Goal: Information Seeking & Learning: Learn about a topic

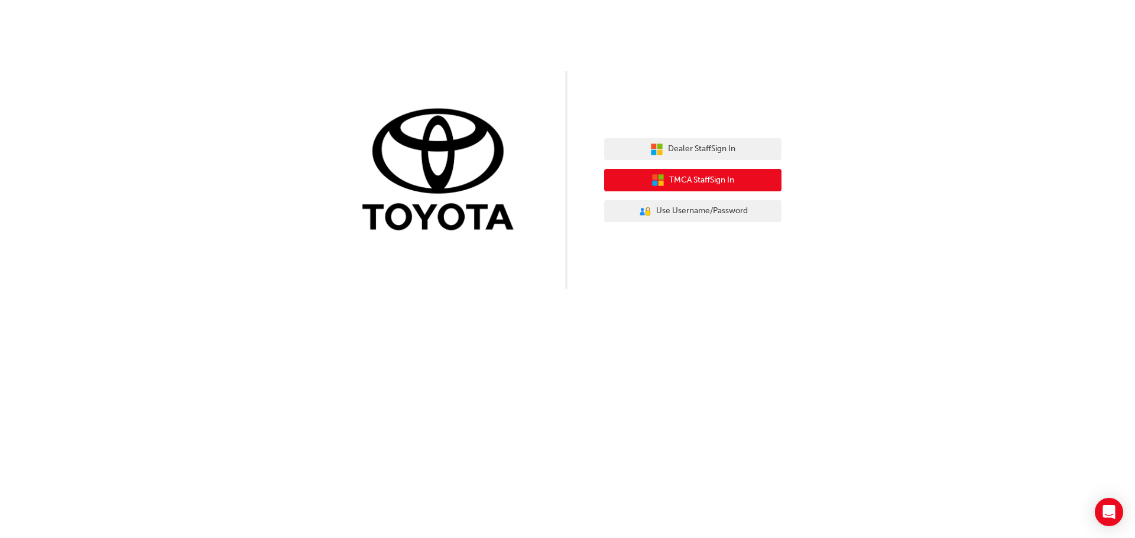
click at [733, 177] on span "TMCA Staff Sign In" at bounding box center [701, 181] width 65 height 14
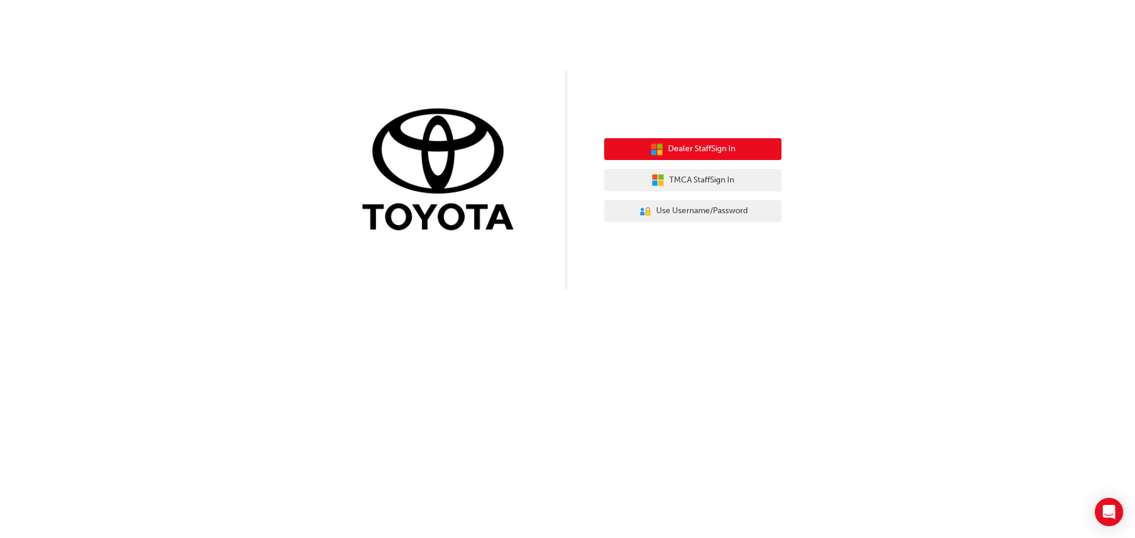
click at [729, 157] on button "Dealer Staff Sign In" at bounding box center [692, 149] width 177 height 22
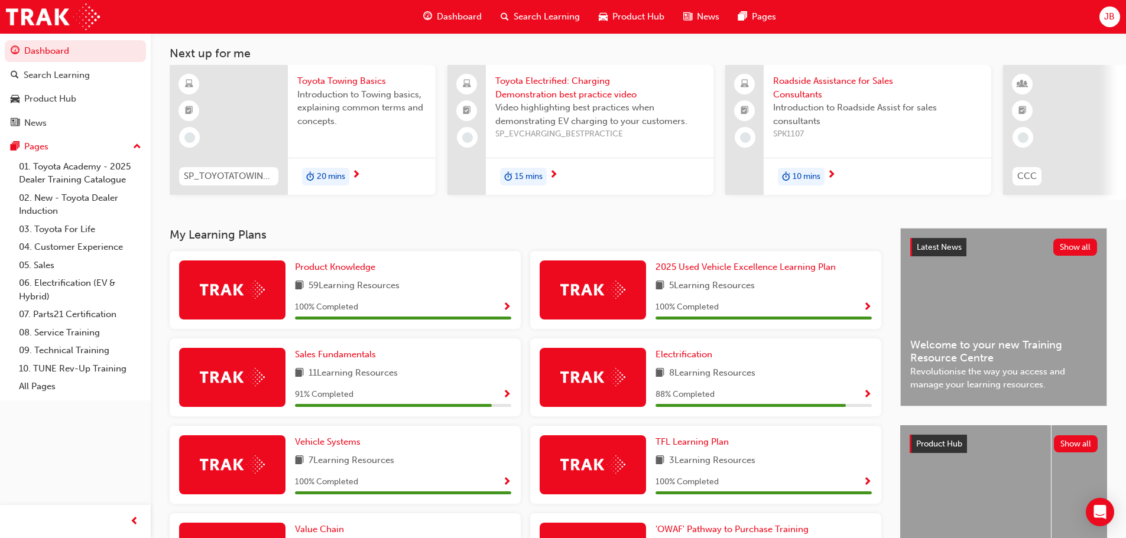
scroll to position [118, 0]
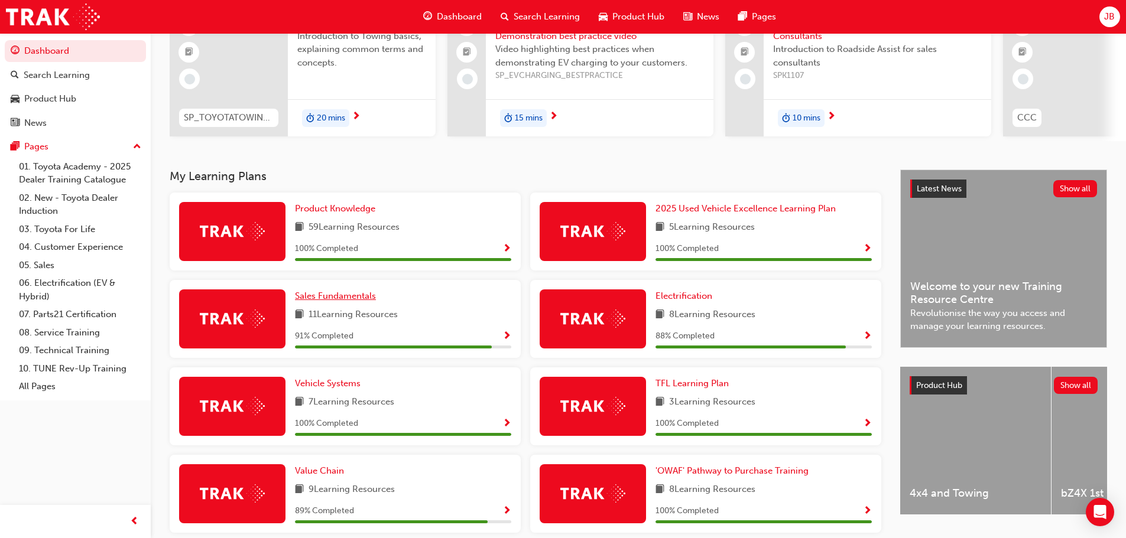
click at [371, 301] on span "Sales Fundamentals" at bounding box center [335, 296] width 81 height 11
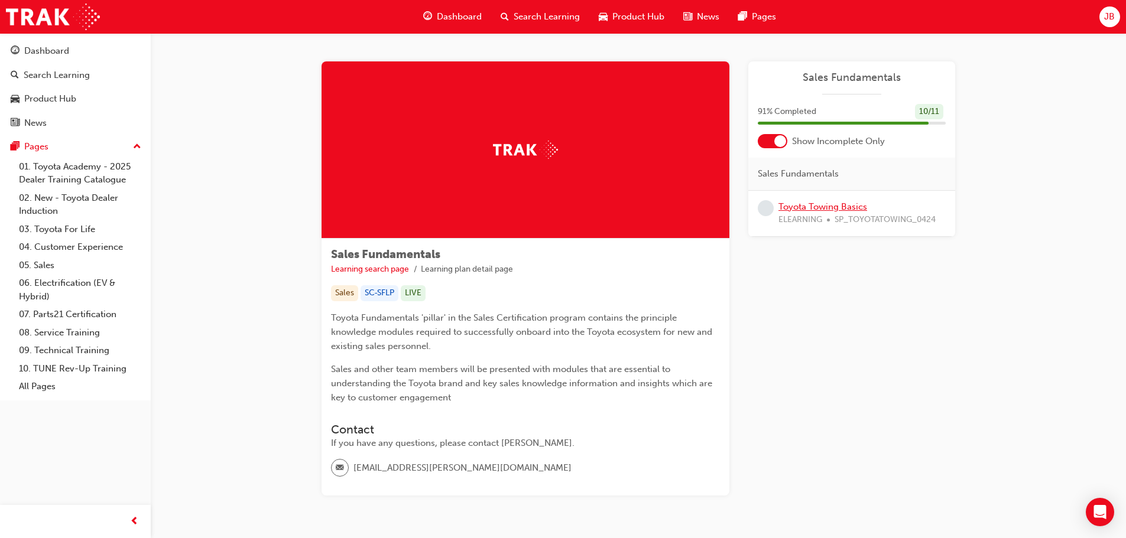
click at [832, 210] on link "Toyota Towing Basics" at bounding box center [822, 207] width 89 height 11
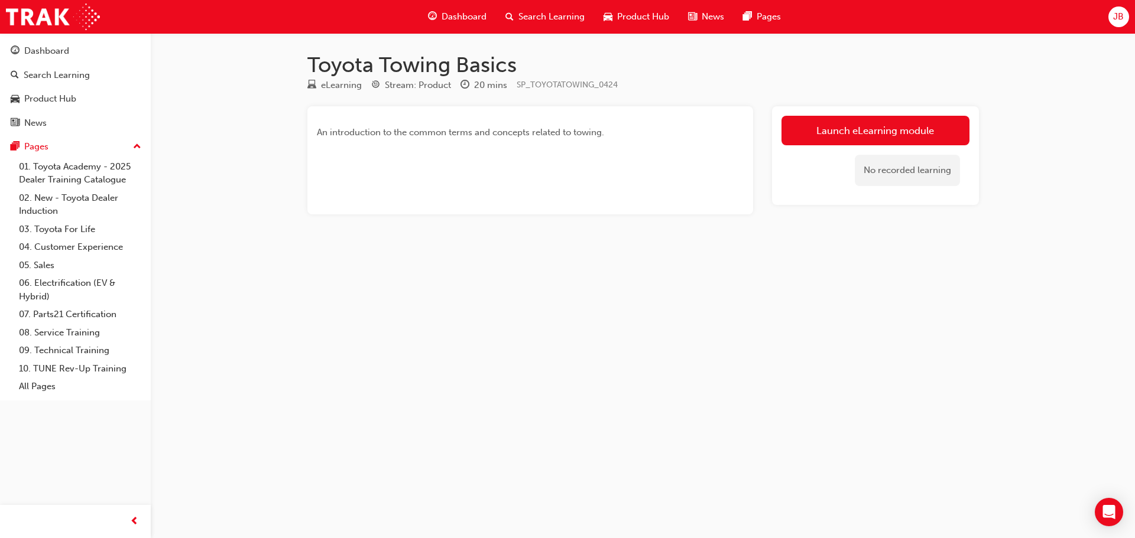
click at [839, 132] on link "Launch eLearning module" at bounding box center [875, 131] width 188 height 30
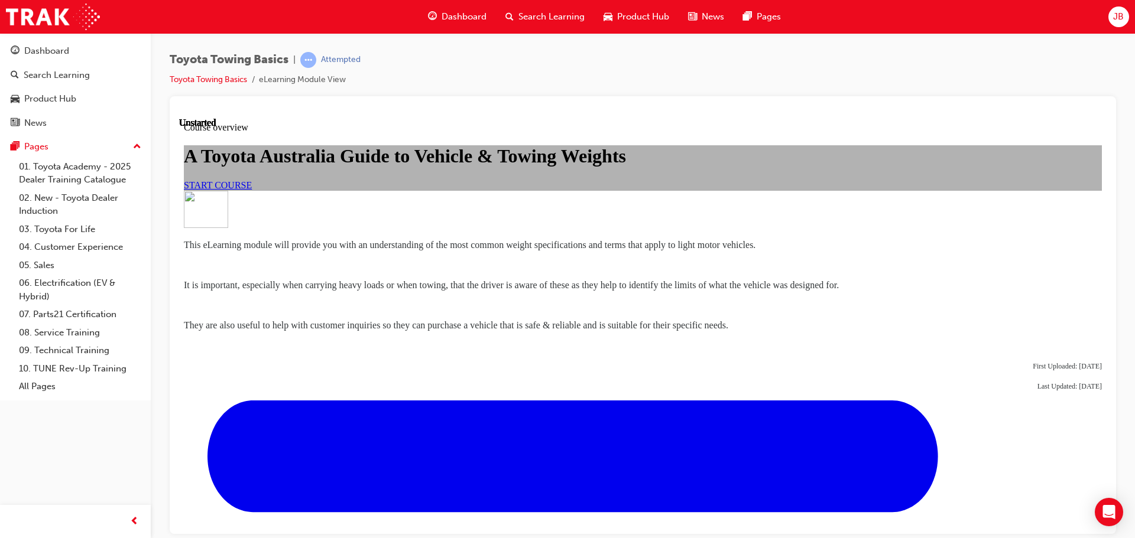
click at [252, 190] on link "START COURSE" at bounding box center [218, 185] width 68 height 10
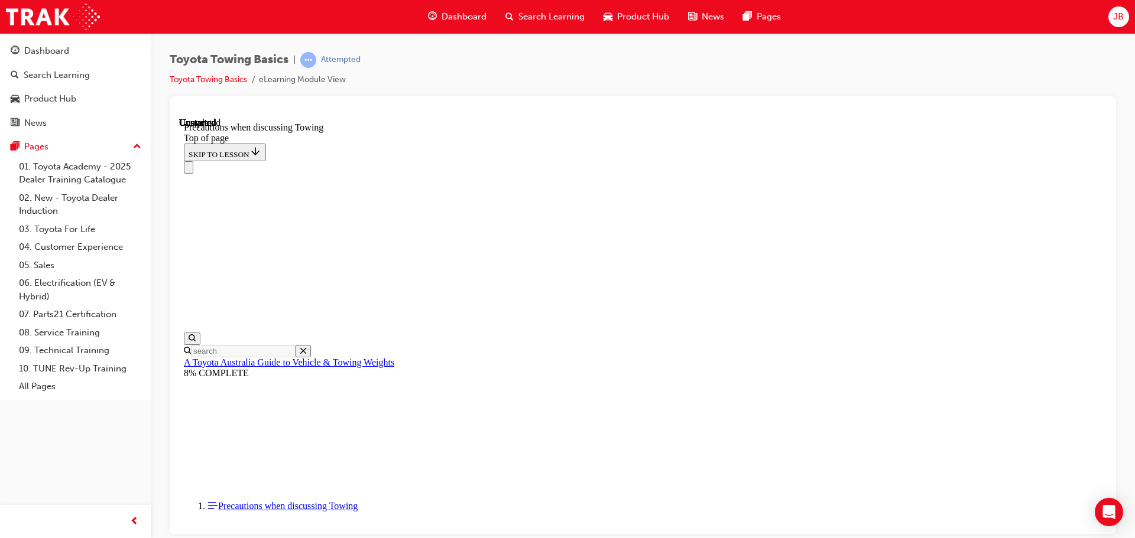
scroll to position [1279, 0]
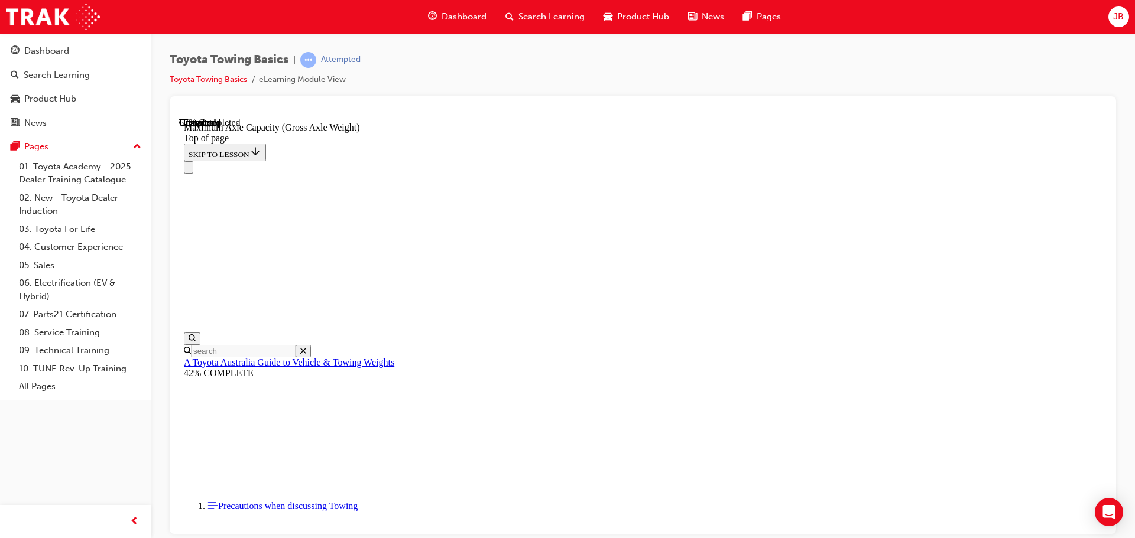
scroll to position [1032, 0]
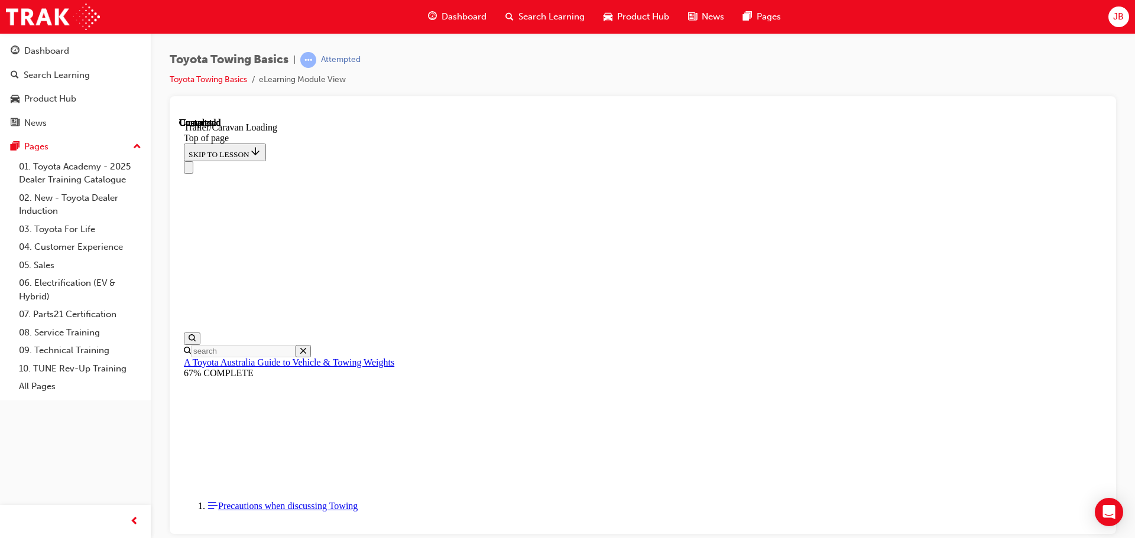
drag, startPoint x: 542, startPoint y: 12554, endPoint x: 494, endPoint y: 12662, distance: 118.5
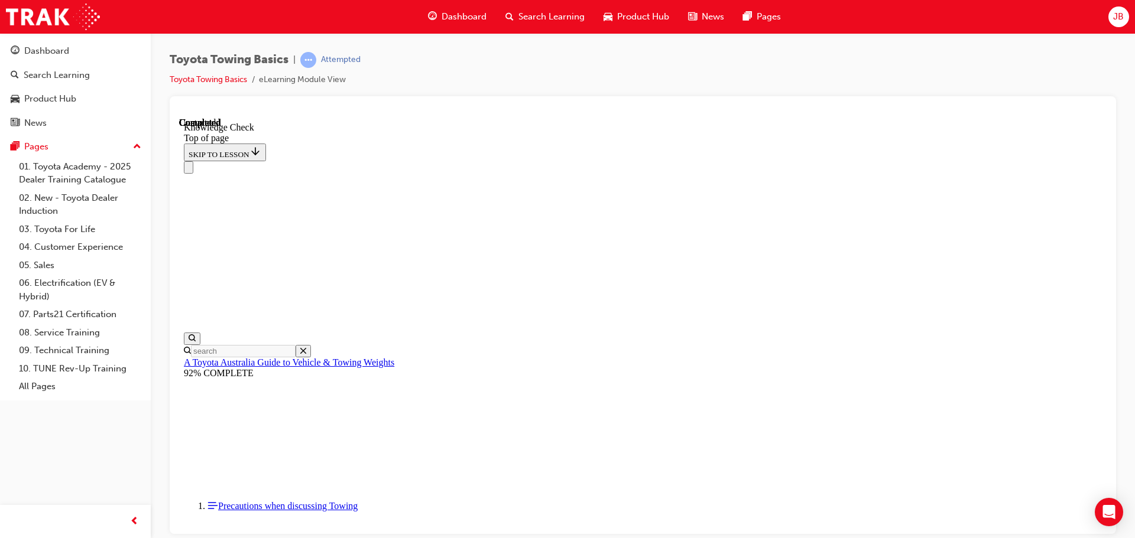
drag, startPoint x: 636, startPoint y: 12764, endPoint x: 578, endPoint y: 12766, distance: 58.0
drag, startPoint x: 350, startPoint y: 12824, endPoint x: 590, endPoint y: 12538, distance: 373.0
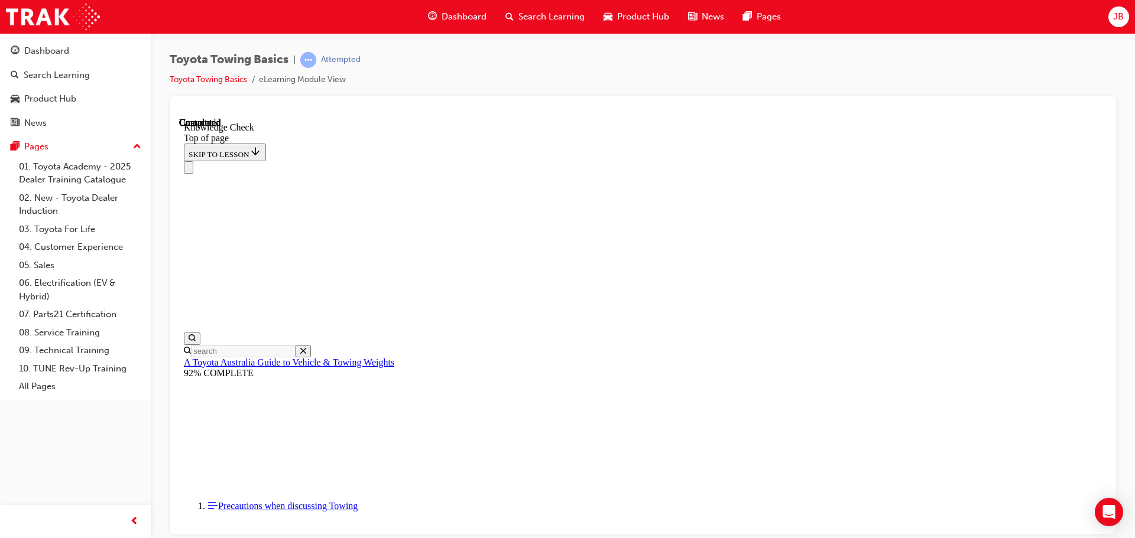
drag, startPoint x: 350, startPoint y: 12824, endPoint x: 439, endPoint y: 12622, distance: 221.5
drag, startPoint x: 346, startPoint y: 12827, endPoint x: 737, endPoint y: 12737, distance: 401.5
drag, startPoint x: 353, startPoint y: 12824, endPoint x: 638, endPoint y: 12763, distance: 292.0
drag, startPoint x: 350, startPoint y: 12826, endPoint x: 496, endPoint y: 12703, distance: 190.9
drag, startPoint x: 352, startPoint y: 12826, endPoint x: 330, endPoint y: 12761, distance: 68.6
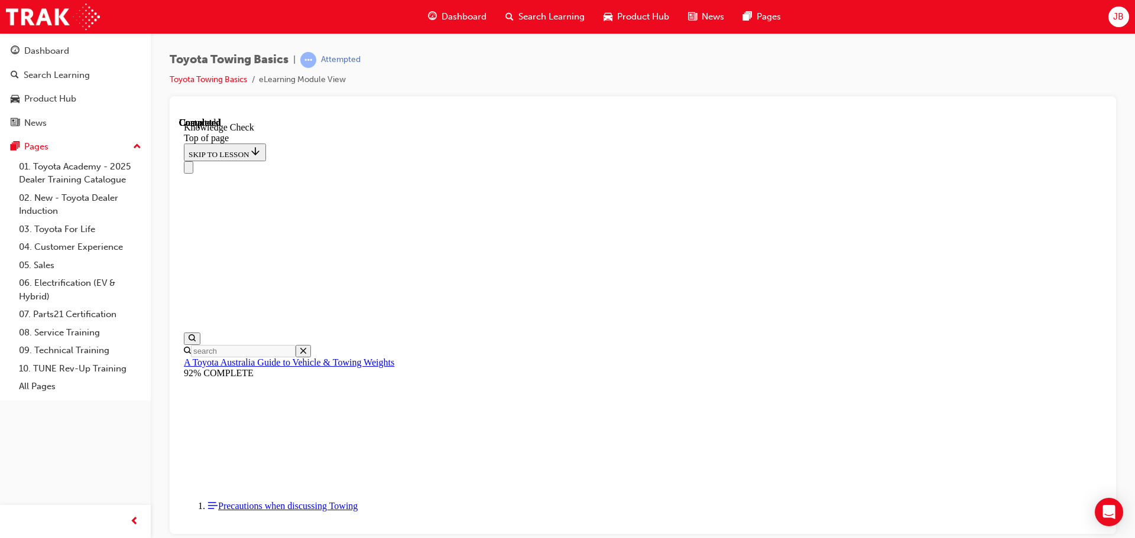
drag, startPoint x: 354, startPoint y: 12837, endPoint x: 434, endPoint y: 12521, distance: 325.7
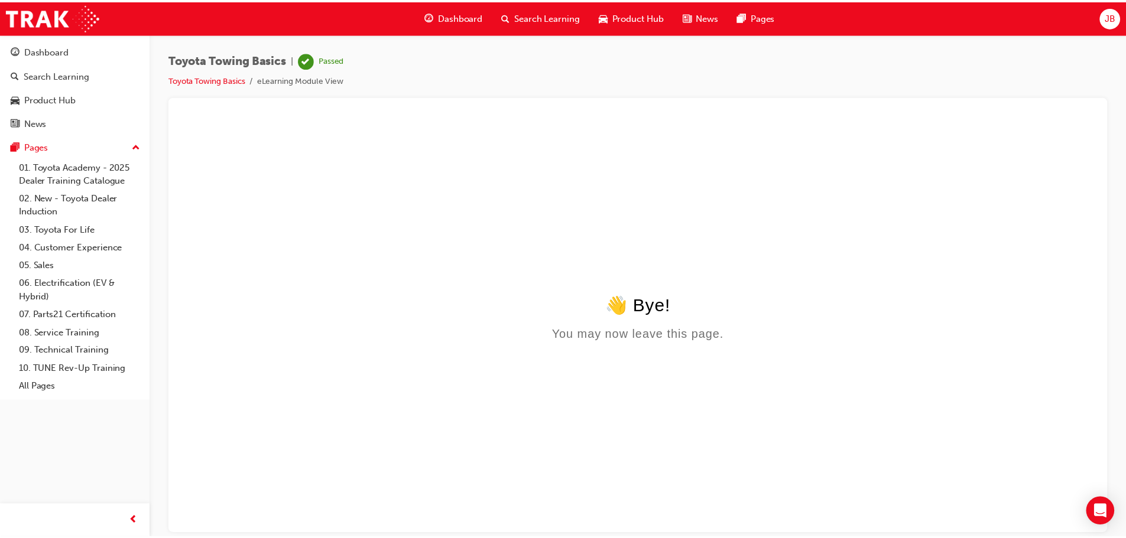
scroll to position [0, 0]
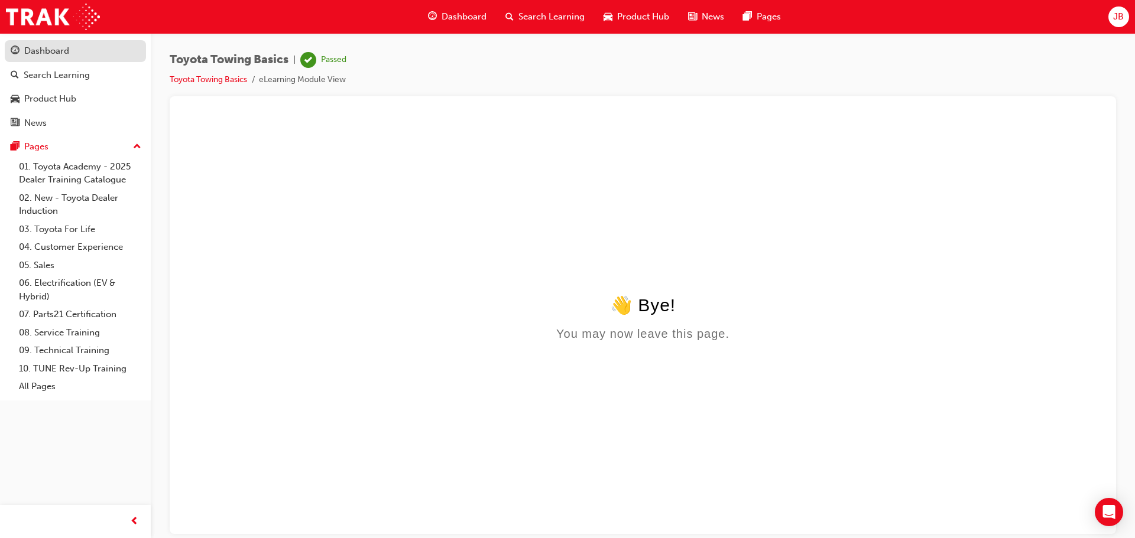
click at [63, 55] on div "Dashboard" at bounding box center [46, 51] width 45 height 14
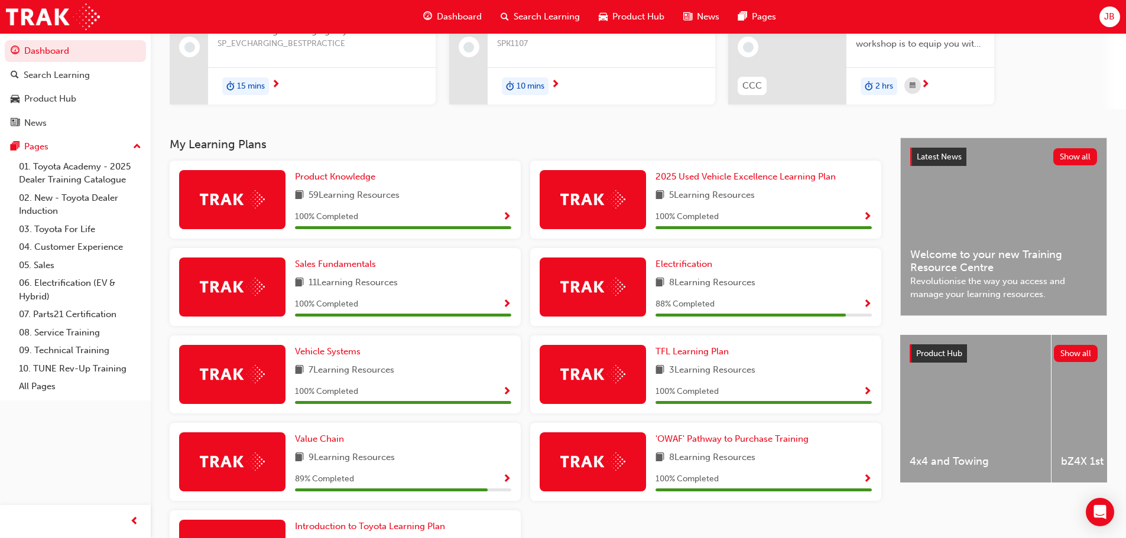
scroll to position [177, 0]
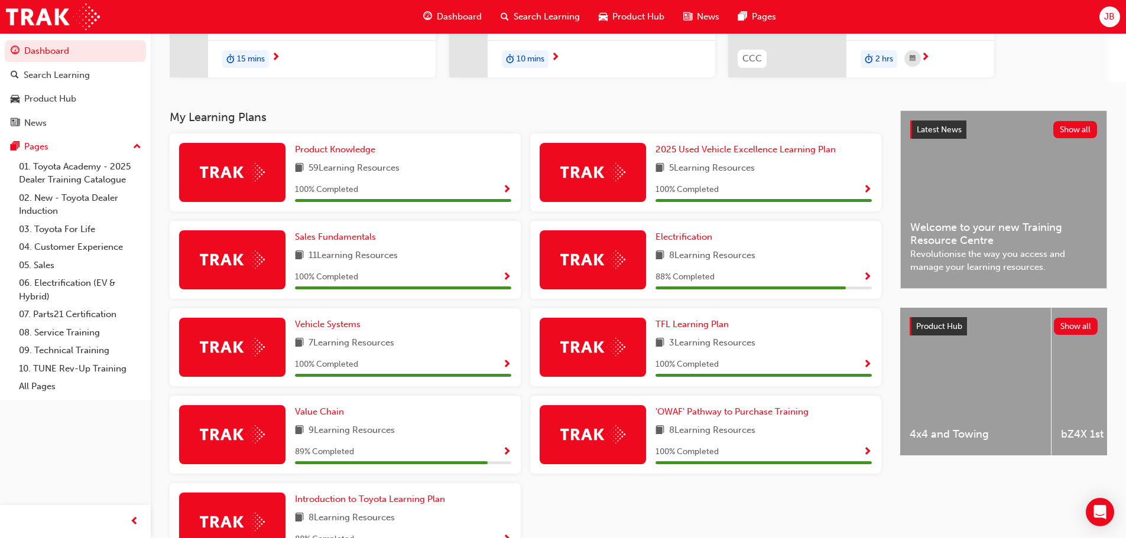
click at [693, 229] on div "Electrification 8 Learning Resources 88 % Completed" at bounding box center [705, 260] width 351 height 78
click at [692, 232] on span "Electrification" at bounding box center [684, 237] width 57 height 11
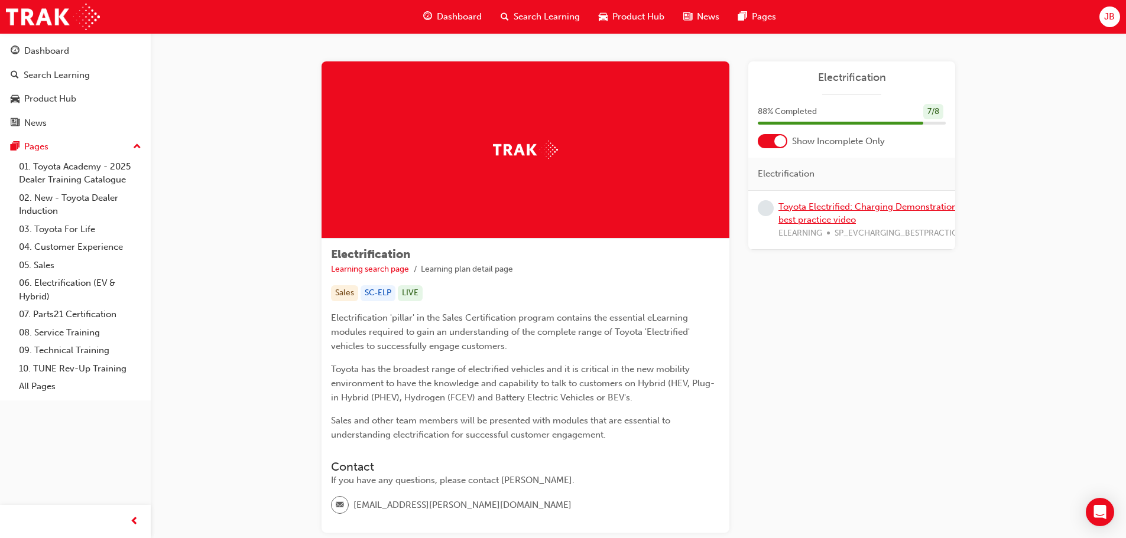
click at [811, 205] on link "Toyota Electrified: Charging Demonstration best practice video" at bounding box center [867, 214] width 179 height 24
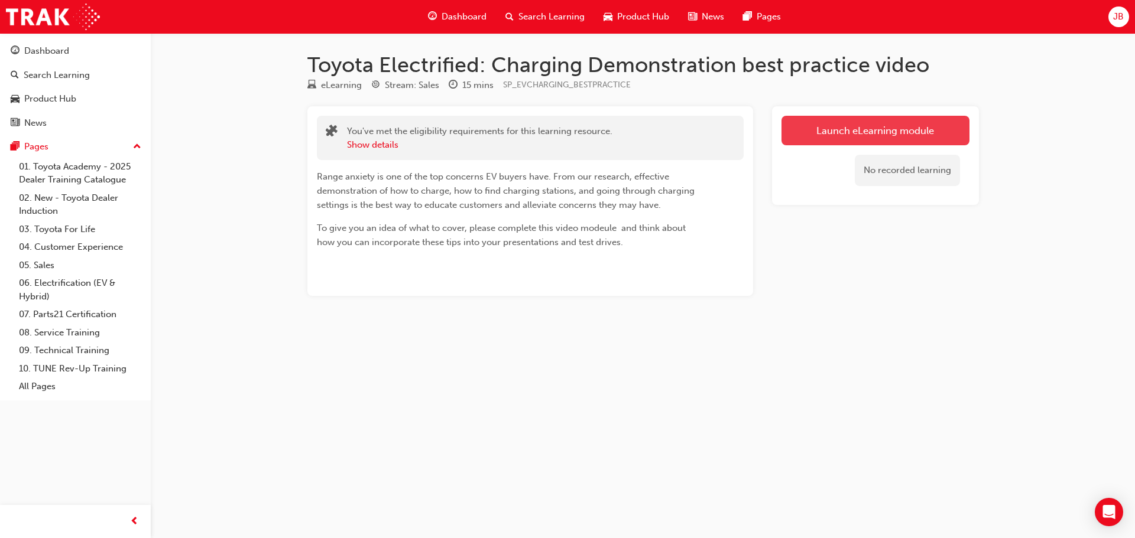
click at [815, 137] on link "Launch eLearning module" at bounding box center [875, 131] width 188 height 30
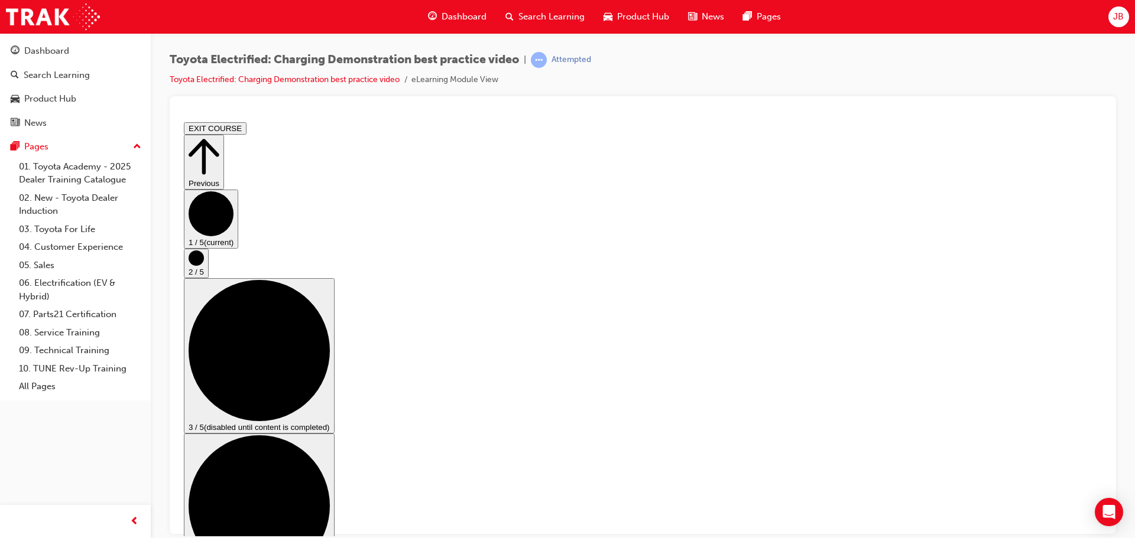
click at [209, 278] on button "2 / 5" at bounding box center [196, 263] width 25 height 30
click at [335, 319] on button "3 / 5 (disabled until content is completed)" at bounding box center [259, 355] width 151 height 155
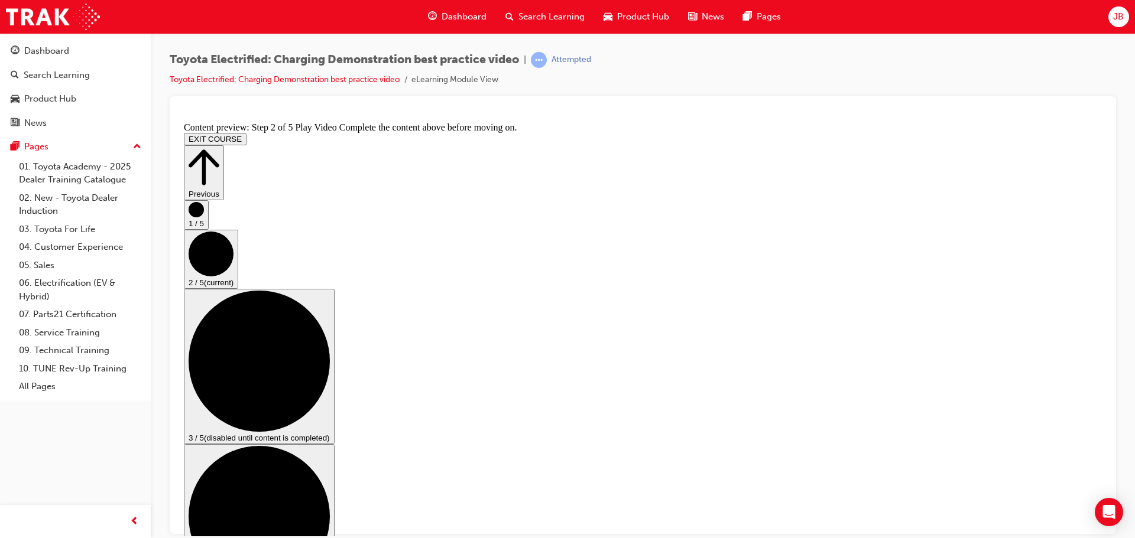
click at [204, 217] on circle "Step controls" at bounding box center [196, 209] width 15 height 15
click at [204, 276] on circle "Step controls" at bounding box center [196, 268] width 15 height 15
click at [335, 327] on button "3 / 5 (disabled until content is completed)" at bounding box center [259, 365] width 151 height 155
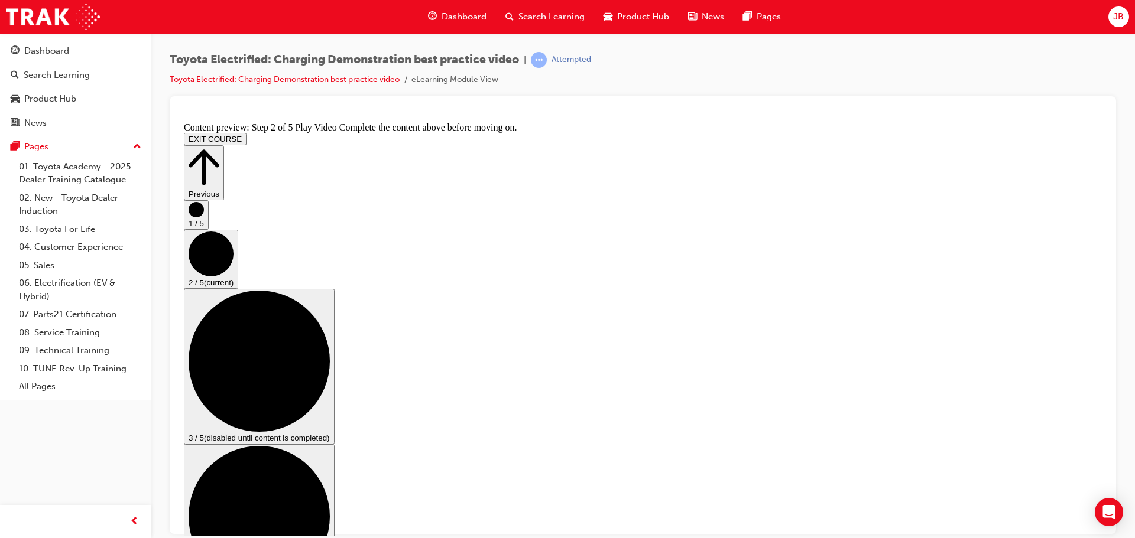
click at [335, 326] on button "3 / 5 (disabled until content is completed)" at bounding box center [259, 365] width 151 height 155
click at [330, 327] on circle "Step controls" at bounding box center [259, 360] width 141 height 141
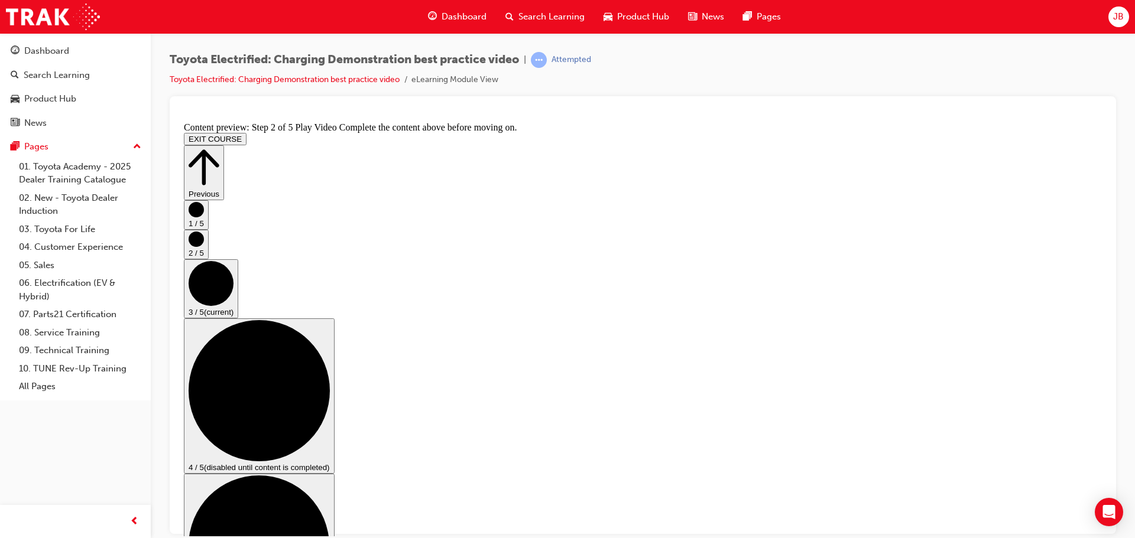
scroll to position [118, 0]
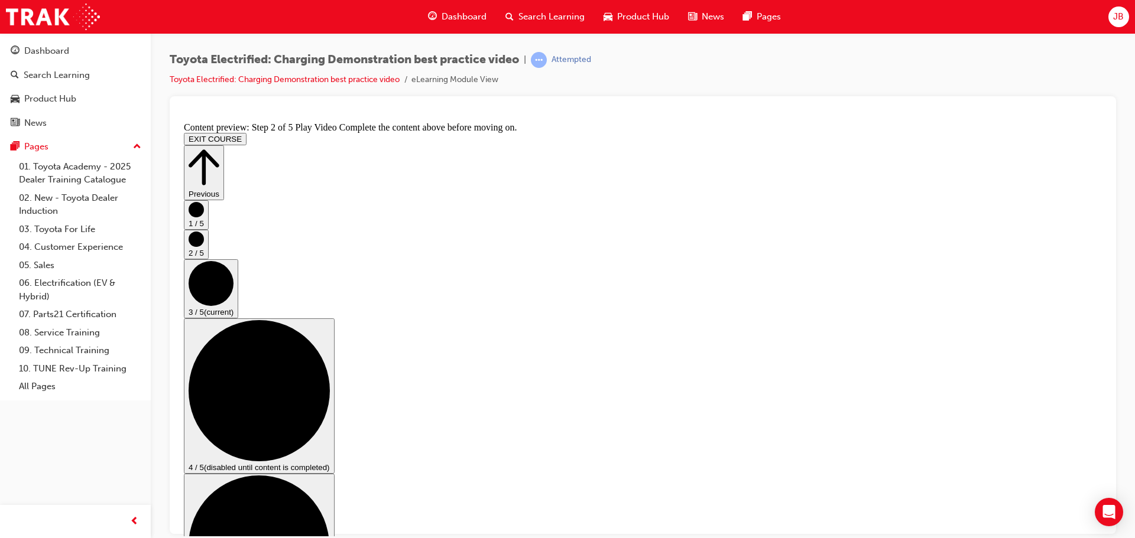
checkbox input "false"
checkbox input "true"
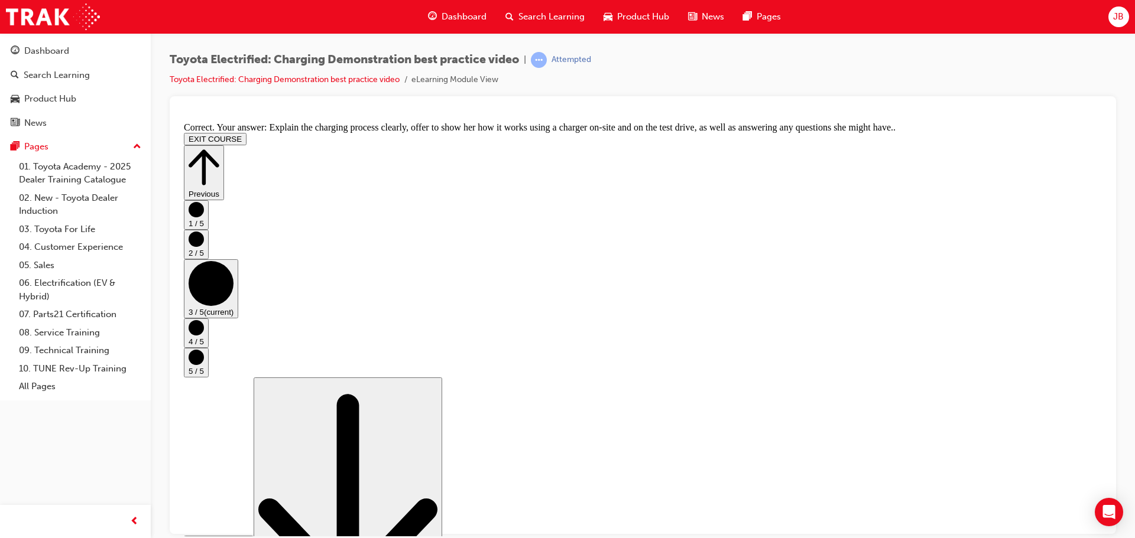
scroll to position [223, 0]
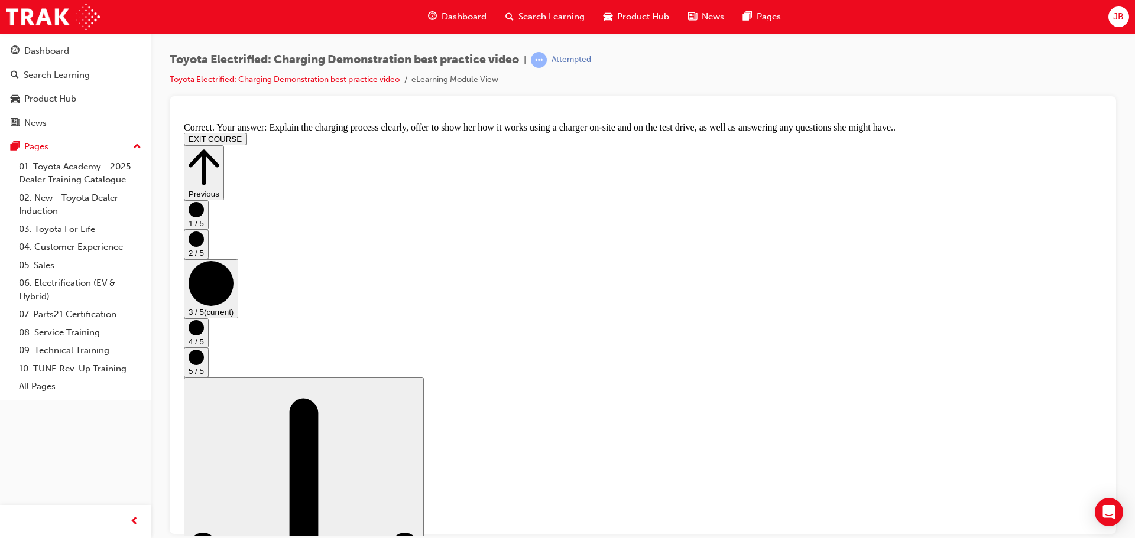
click at [204, 335] on circle "Step controls" at bounding box center [196, 327] width 15 height 15
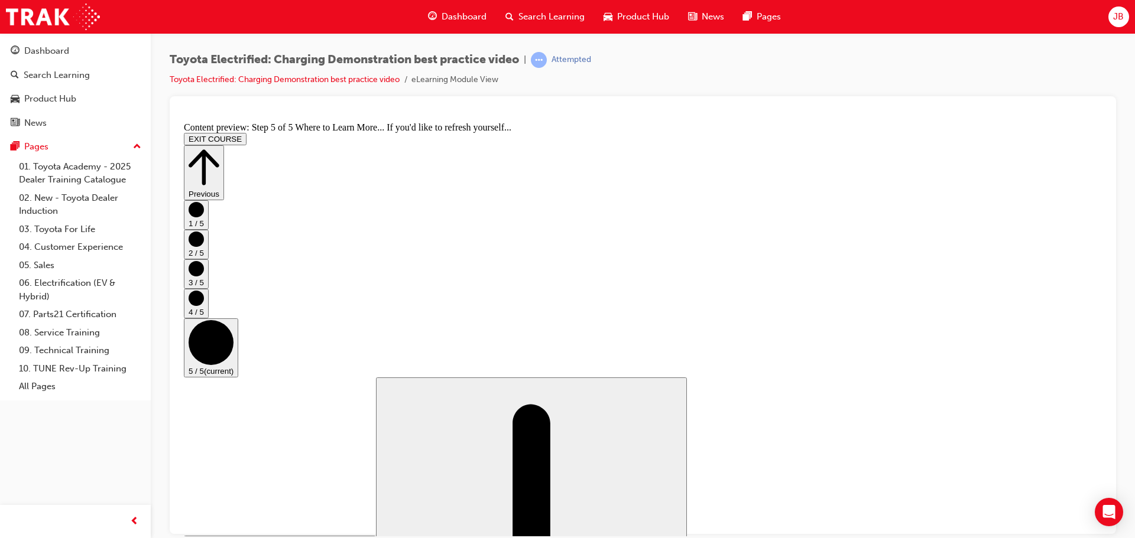
scroll to position [125, 0]
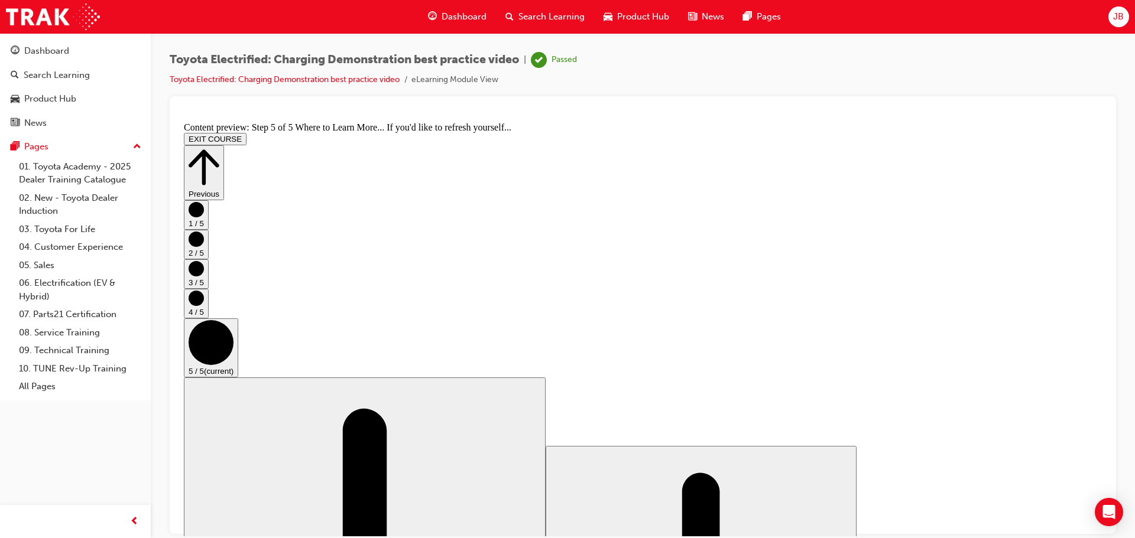
click at [246, 132] on button "EXIT COURSE" at bounding box center [215, 138] width 63 height 12
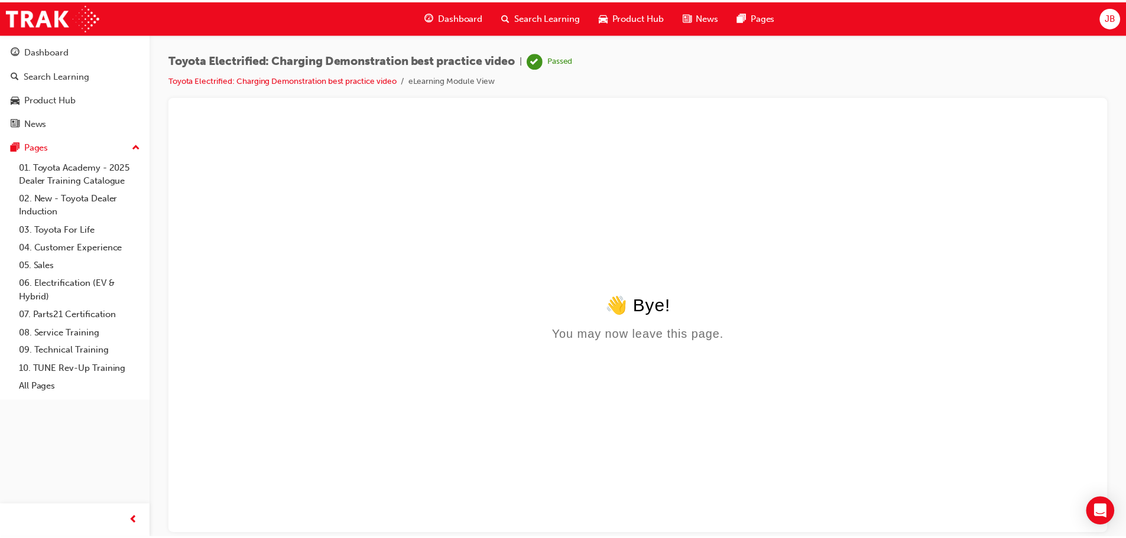
scroll to position [0, 0]
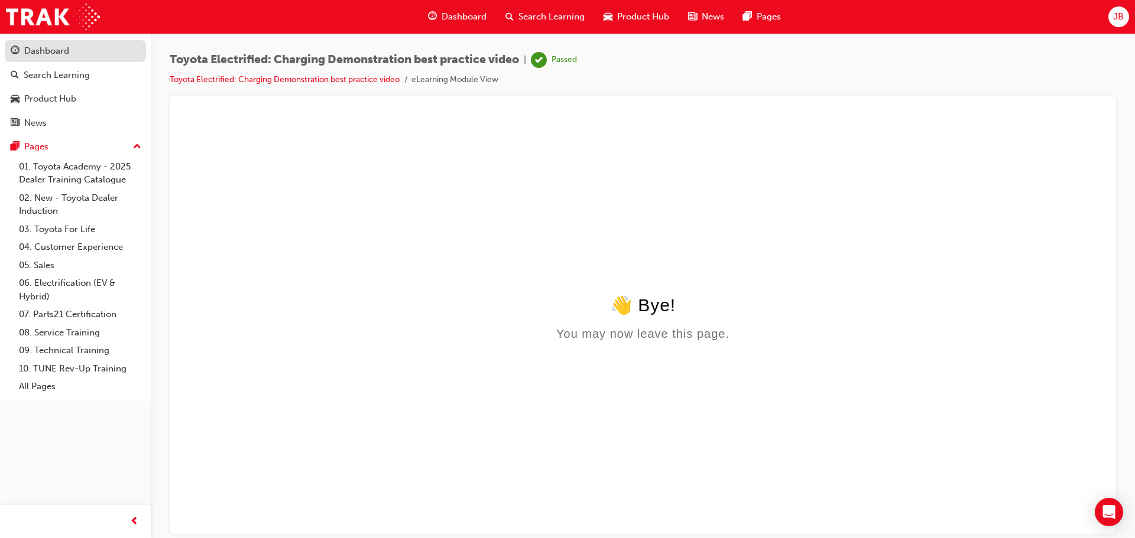
click at [58, 60] on link "Dashboard" at bounding box center [75, 51] width 141 height 22
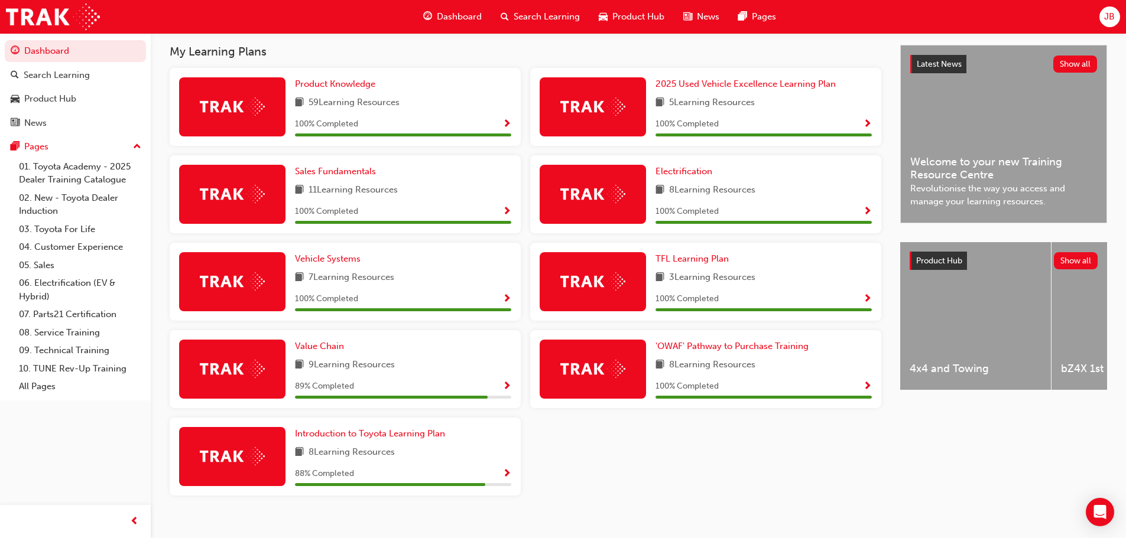
scroll to position [258, 0]
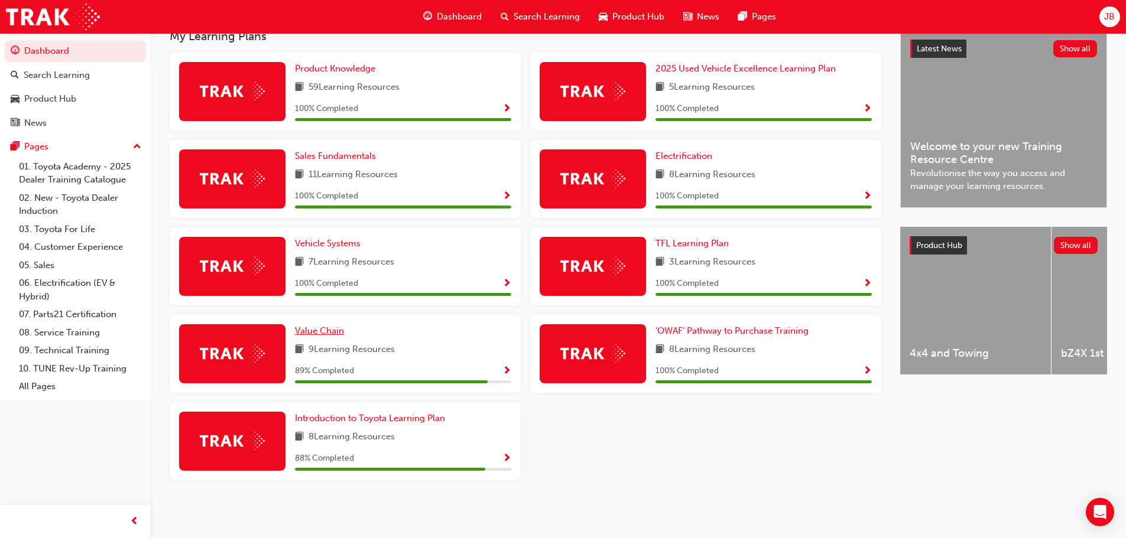
click at [342, 329] on span "Value Chain" at bounding box center [319, 331] width 49 height 11
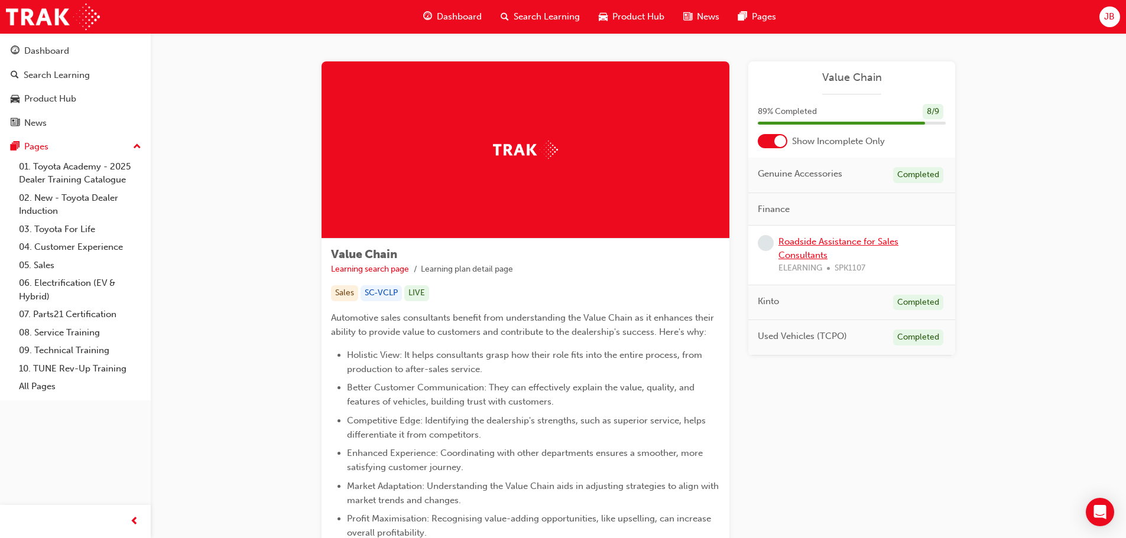
click at [794, 246] on link "Roadside Assistance for Sales Consultants" at bounding box center [838, 248] width 120 height 24
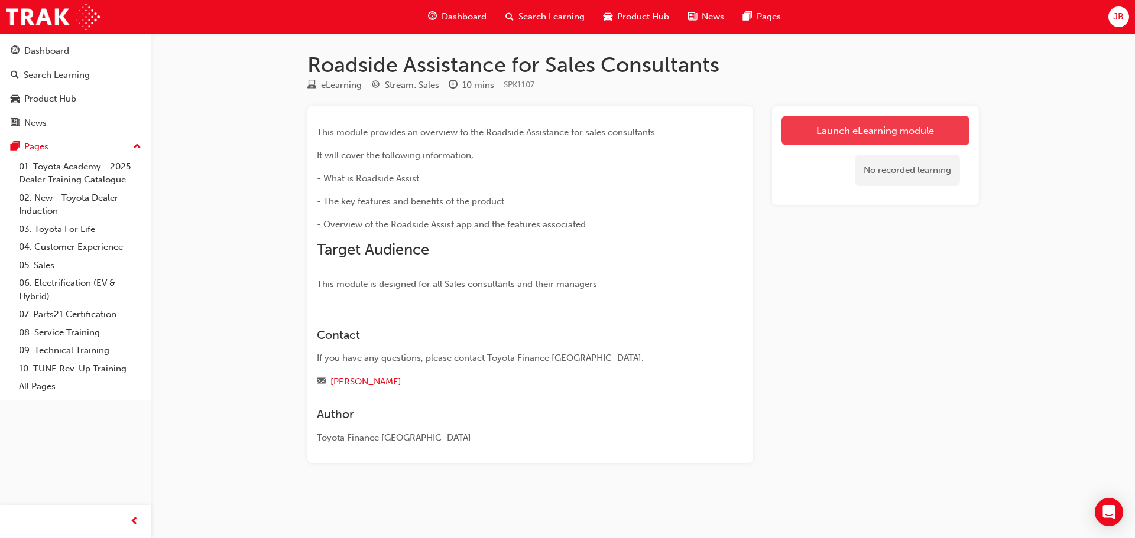
click at [843, 128] on link "Launch eLearning module" at bounding box center [875, 131] width 188 height 30
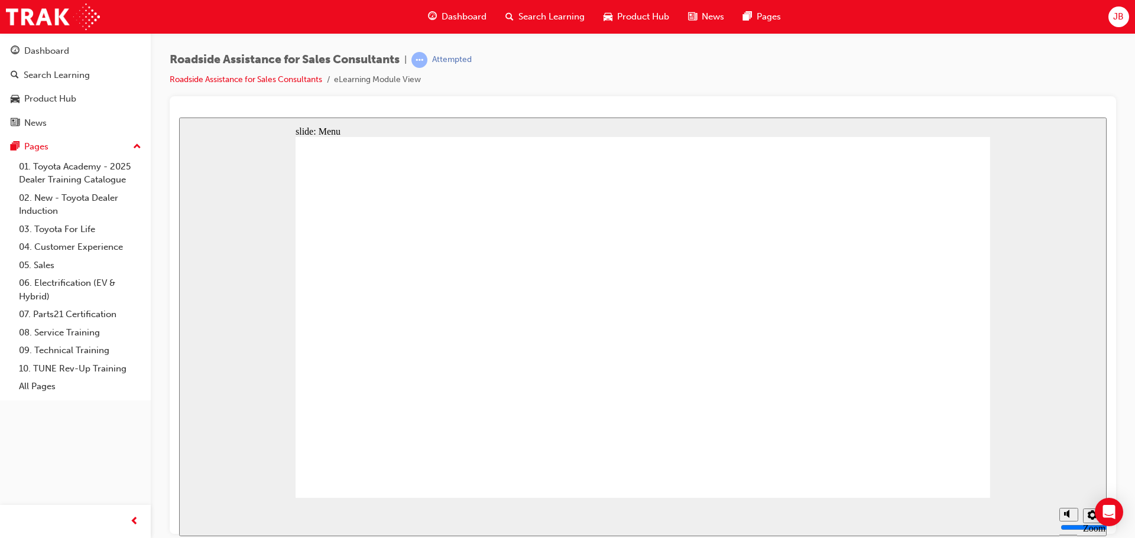
drag, startPoint x: 1070, startPoint y: 471, endPoint x: 1068, endPoint y: 516, distance: 45.0
type input "0"
click at [1068, 488] on input "volume" at bounding box center [1098, 482] width 76 height 9
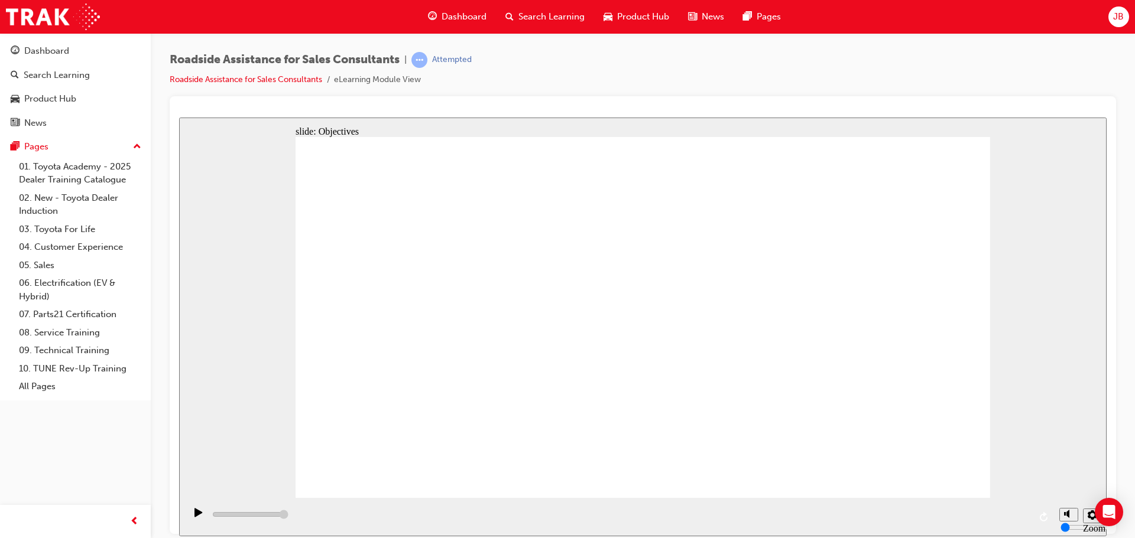
type input "32000"
